Goal: Transaction & Acquisition: Purchase product/service

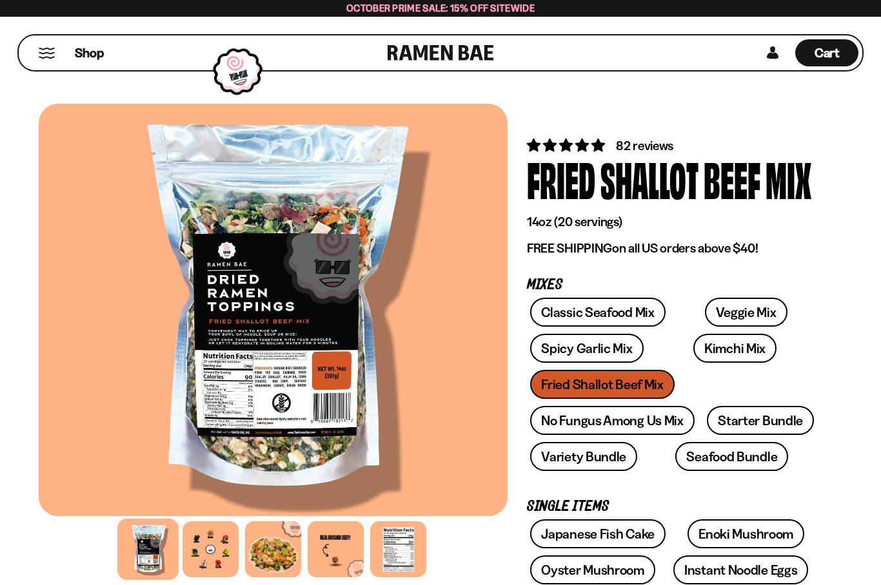
type input "**********"
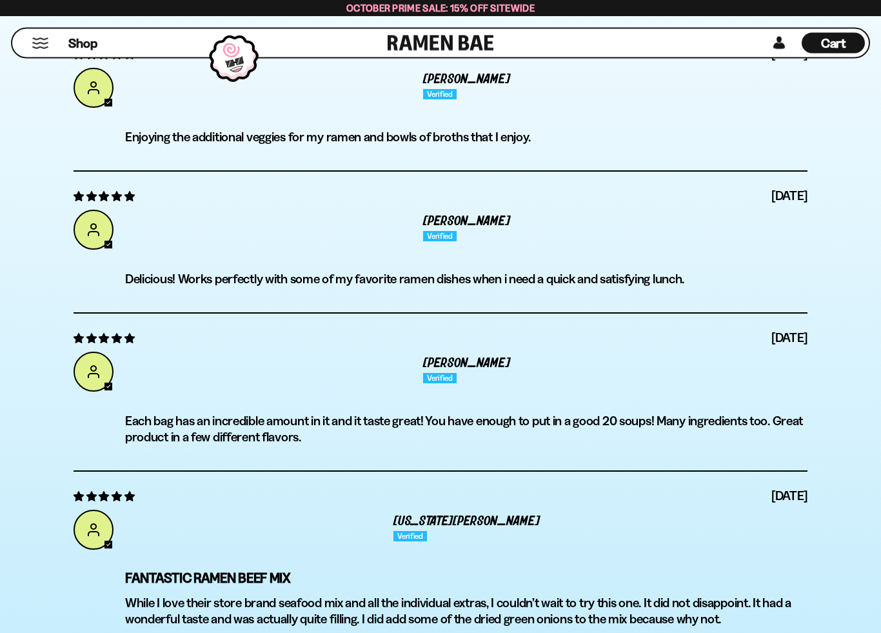
scroll to position [4465, 0]
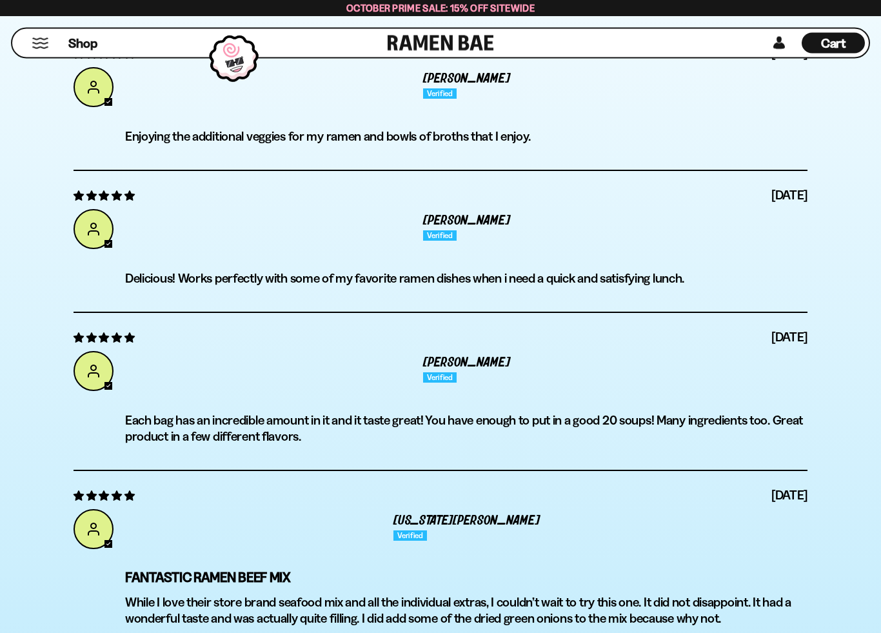
click at [74, 46] on span "Shop" at bounding box center [82, 43] width 29 height 17
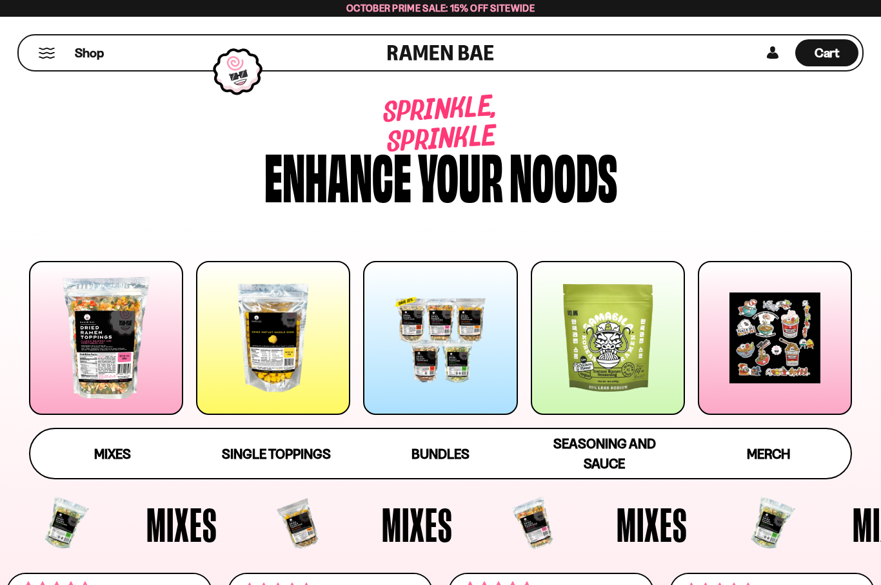
click at [458, 361] on div at bounding box center [440, 338] width 154 height 154
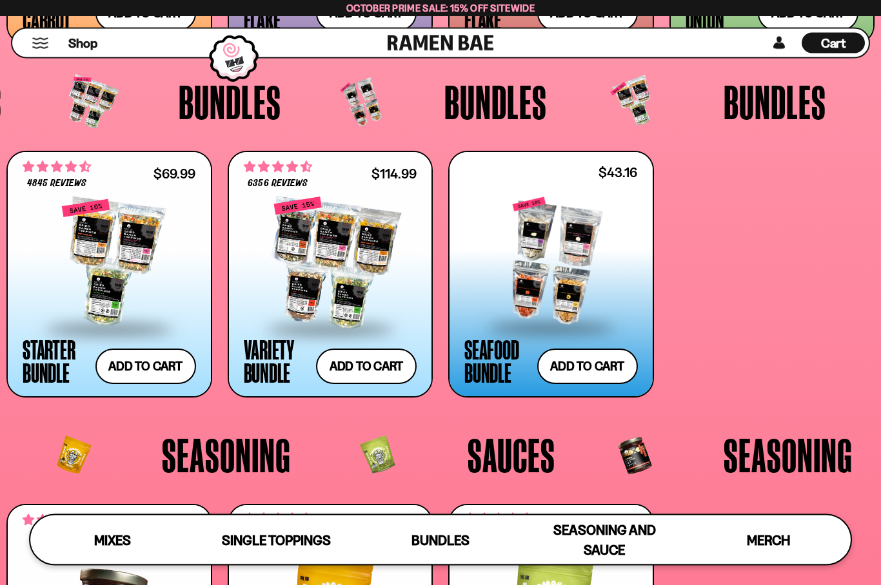
scroll to position [2427, 0]
click at [108, 282] on div at bounding box center [109, 263] width 173 height 129
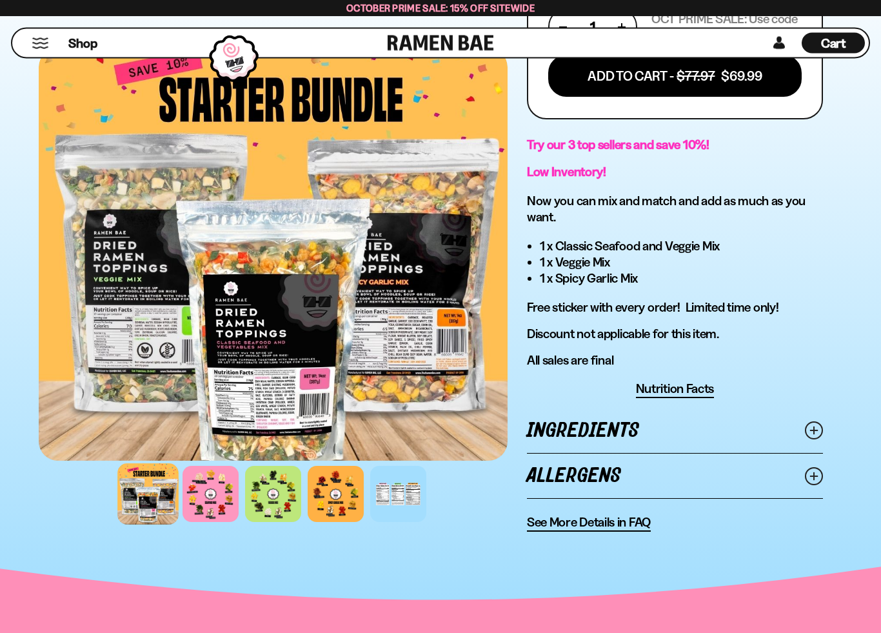
scroll to position [759, 0]
